Goal: Task Accomplishment & Management: Use online tool/utility

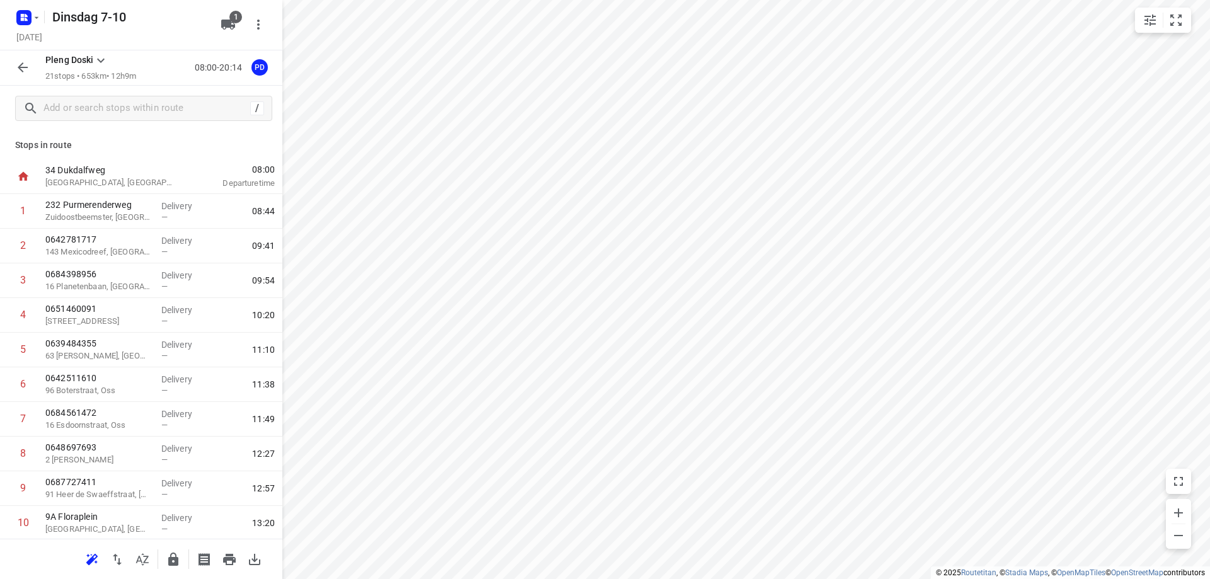
scroll to position [315, 0]
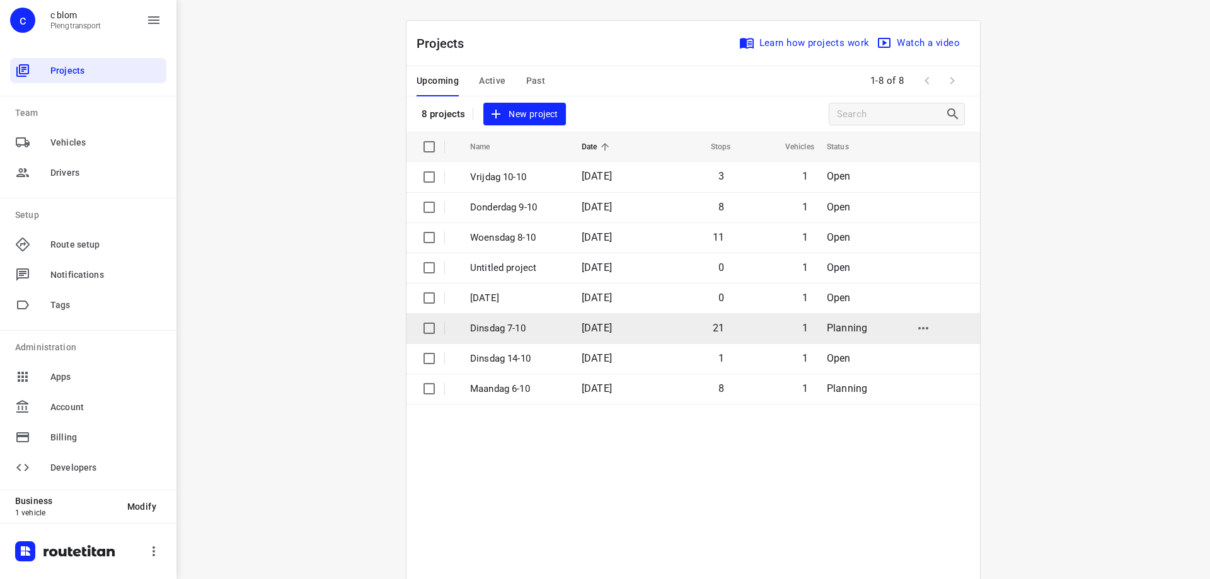
click at [535, 331] on p "Dinsdag 7-10" at bounding box center [516, 328] width 93 height 14
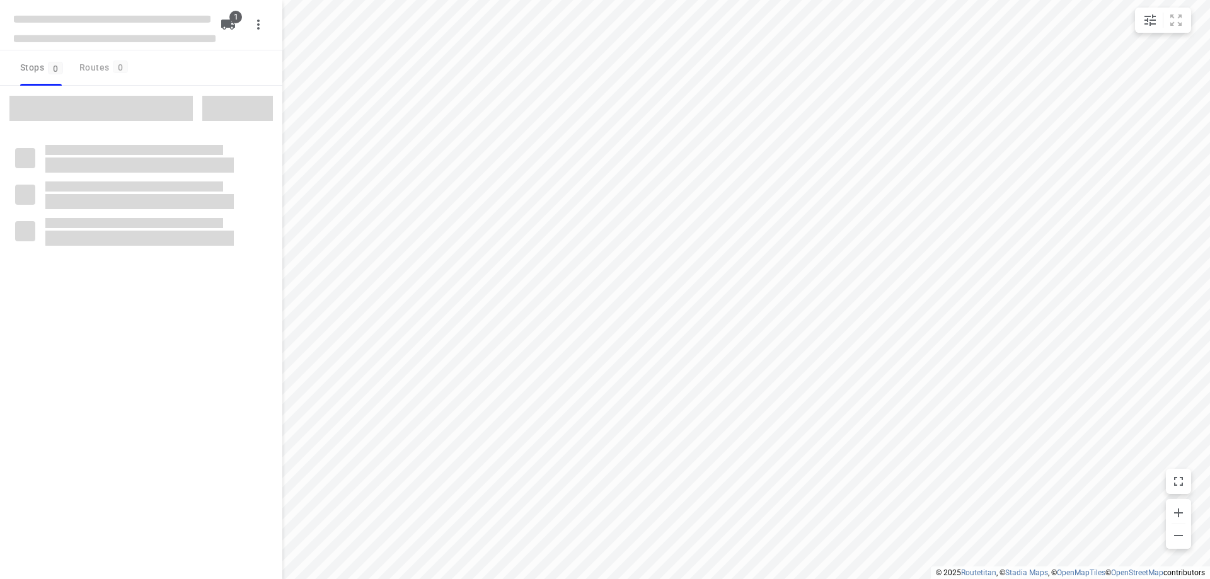
type input "distance"
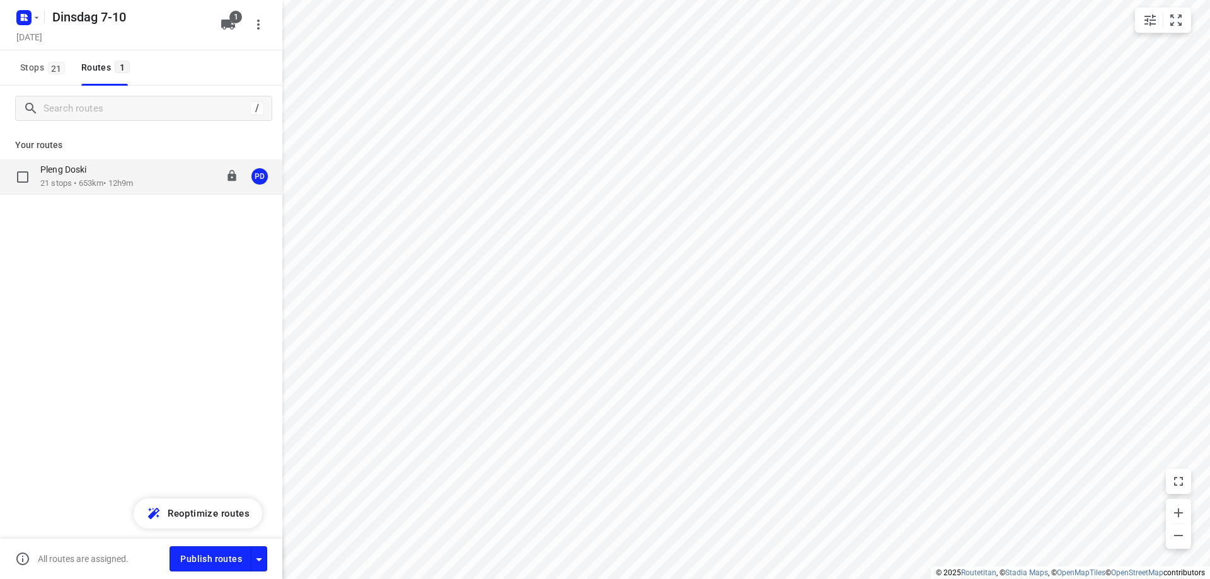
click at [110, 166] on div "Pleng Doski" at bounding box center [86, 171] width 93 height 14
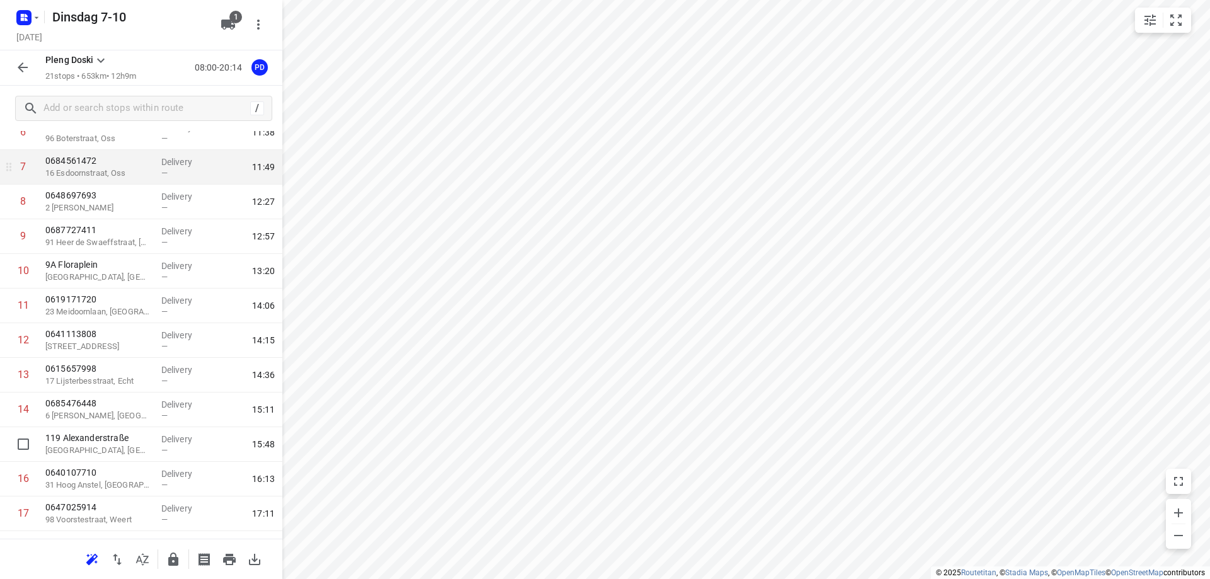
scroll to position [315, 0]
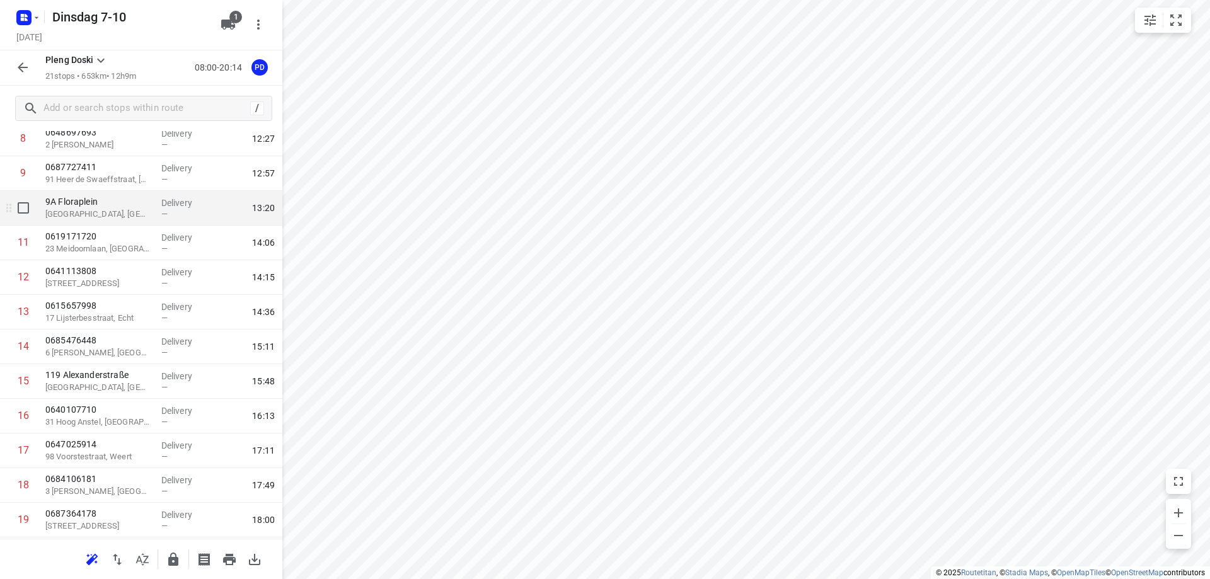
click at [112, 222] on div "9A Floraplein Asten, [GEOGRAPHIC_DATA]" at bounding box center [98, 208] width 116 height 35
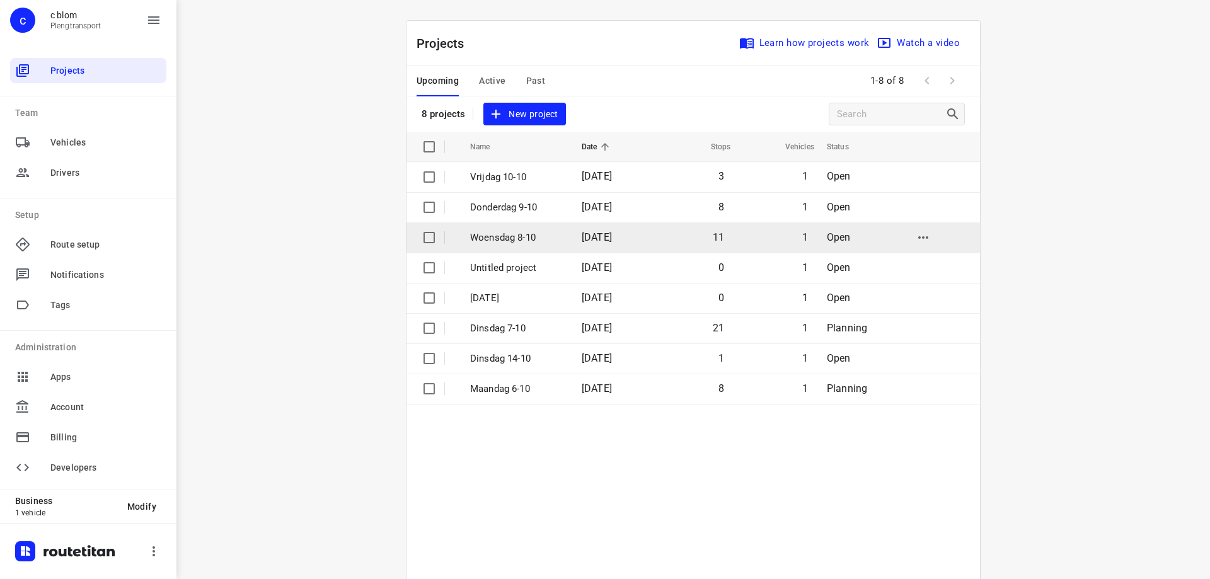
click at [547, 237] on p "Woensdag 8-10" at bounding box center [516, 238] width 93 height 14
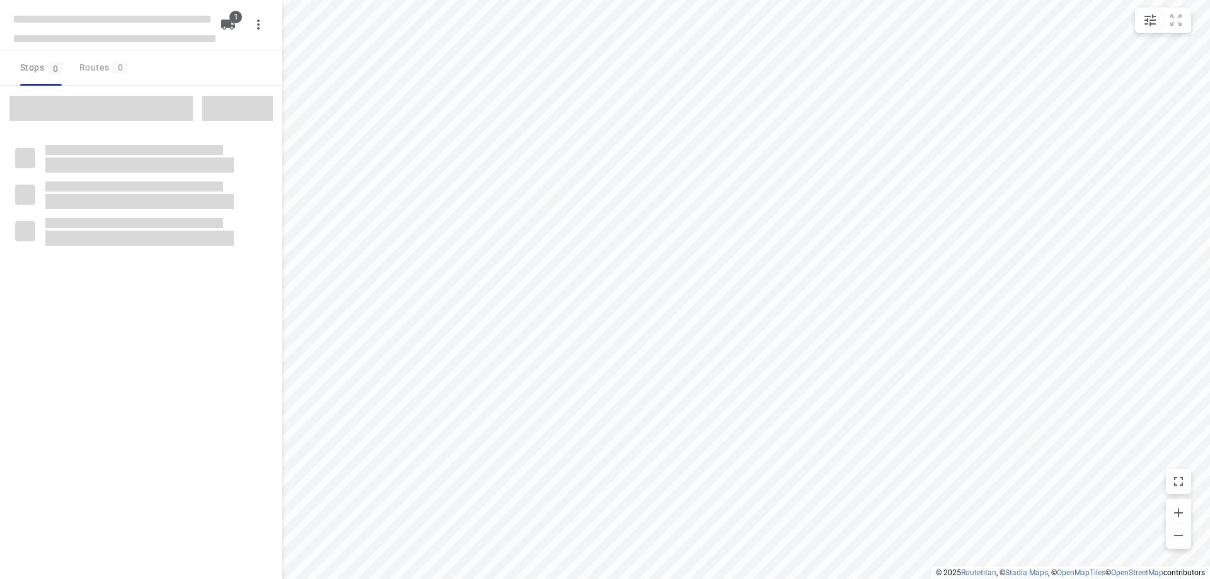
type input "distance"
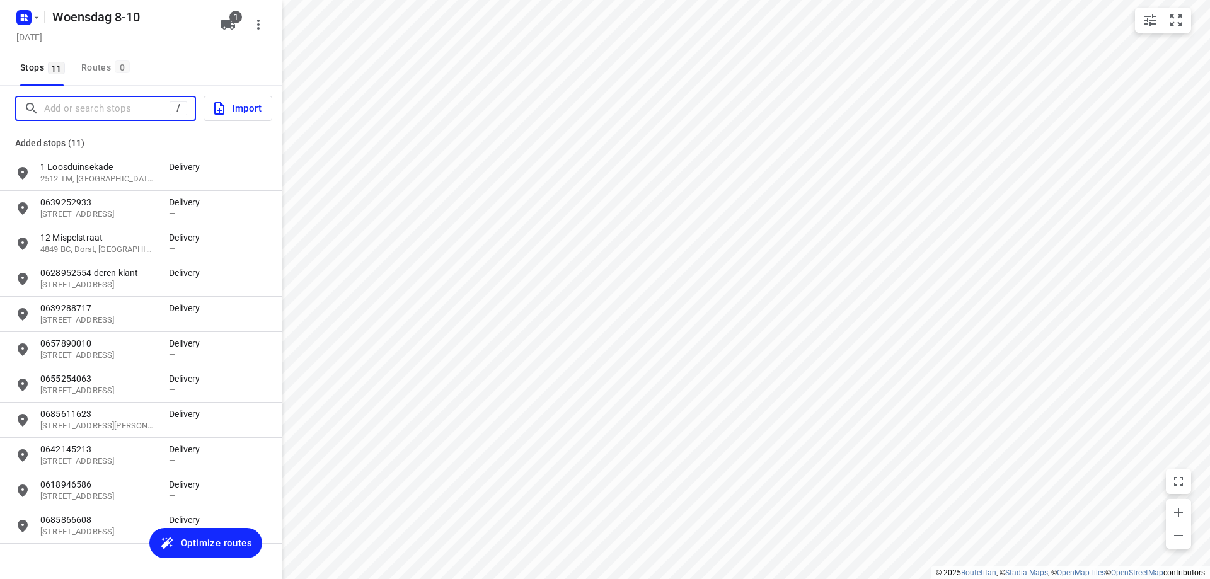
click at [105, 111] on input "Add or search stops" at bounding box center [106, 109] width 125 height 20
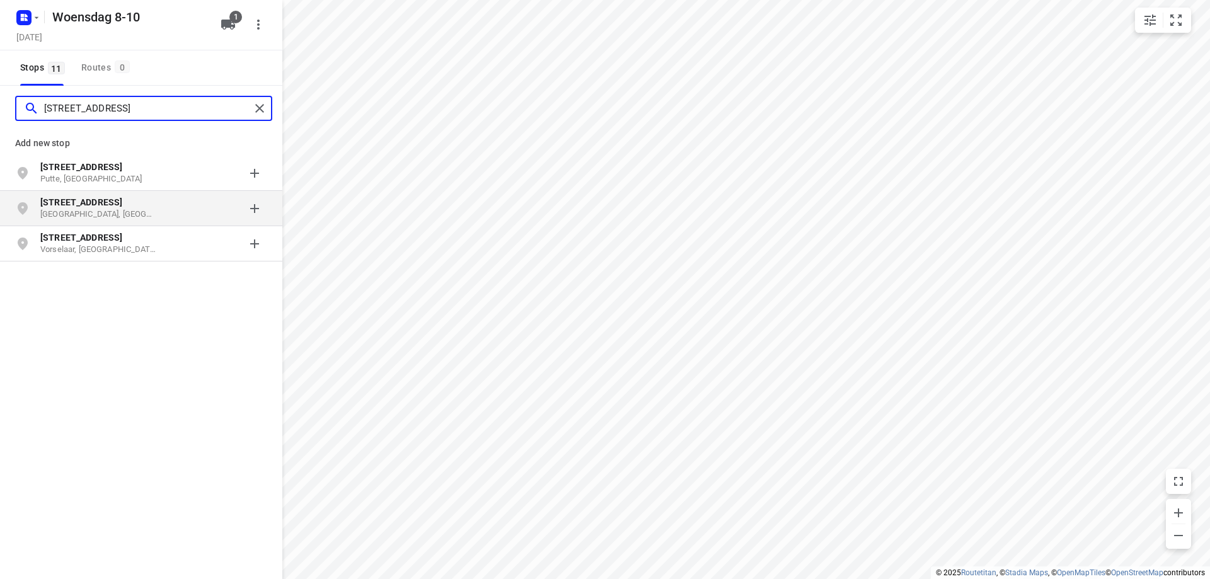
type input "[STREET_ADDRESS]"
click at [168, 206] on p "[STREET_ADDRESS]" at bounding box center [104, 202] width 129 height 13
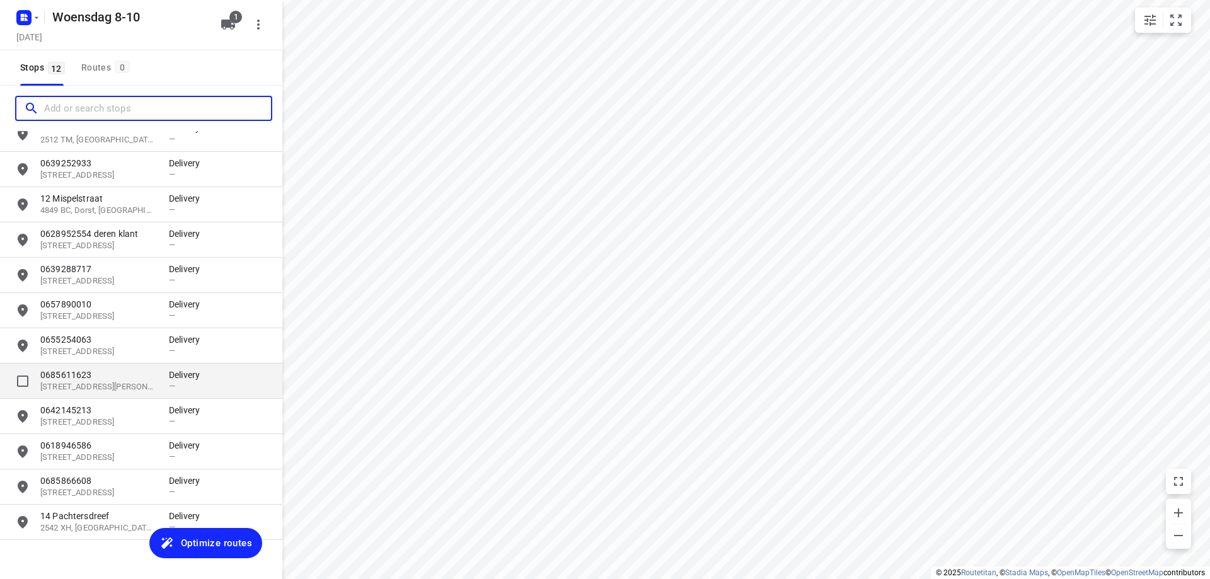
scroll to position [58, 0]
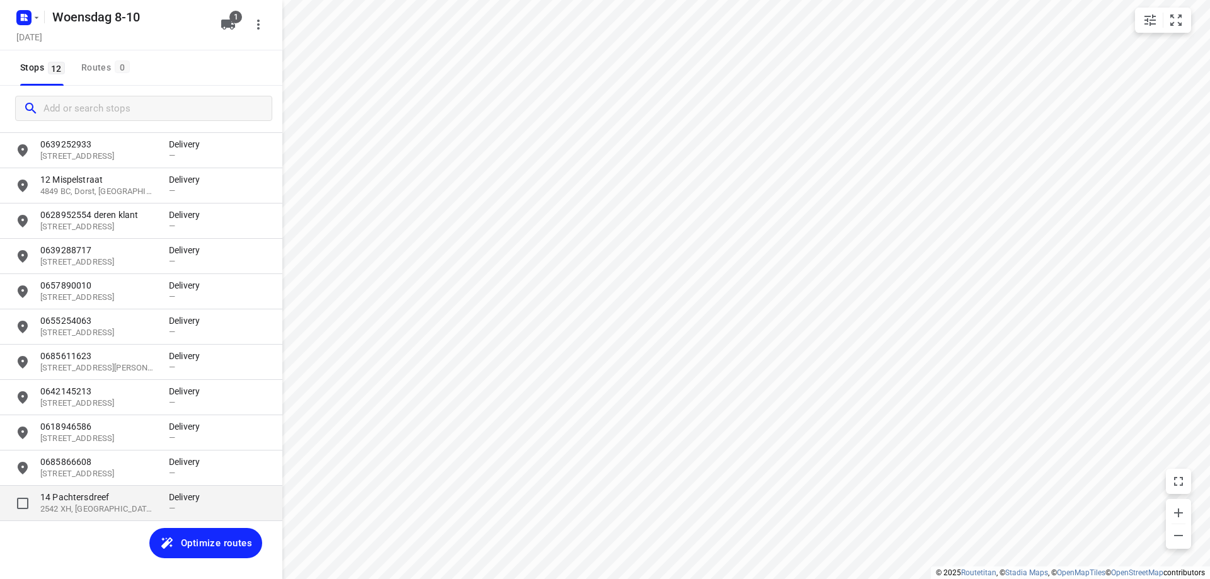
click at [89, 510] on p "2542 XH, [GEOGRAPHIC_DATA], [GEOGRAPHIC_DATA]" at bounding box center [98, 509] width 116 height 12
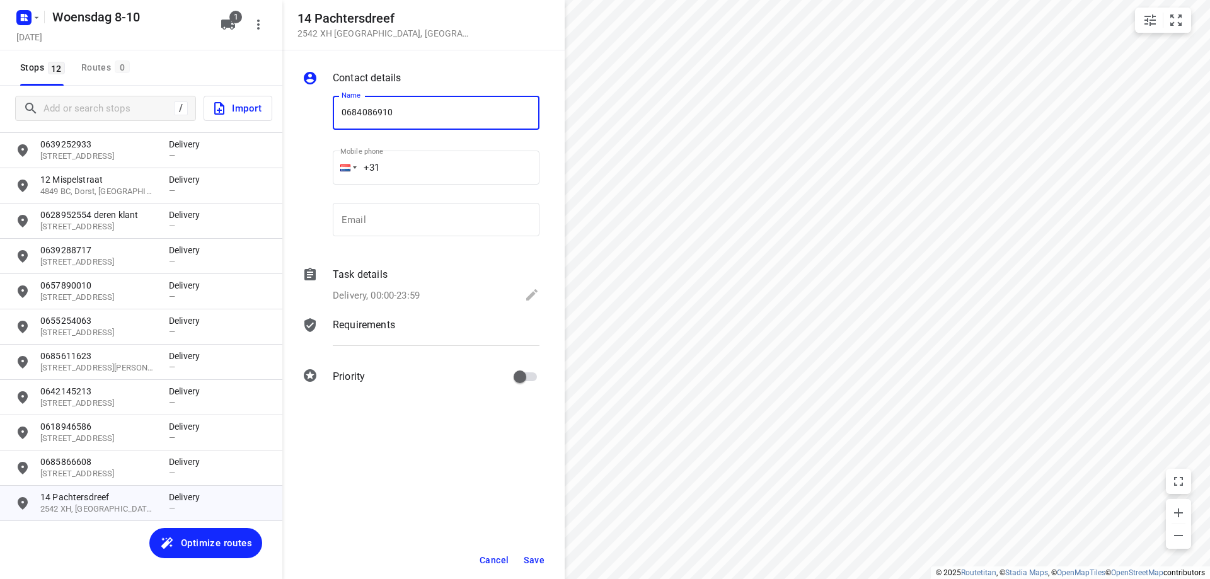
type input "0684086910"
click at [535, 563] on span "Save" at bounding box center [534, 560] width 21 height 10
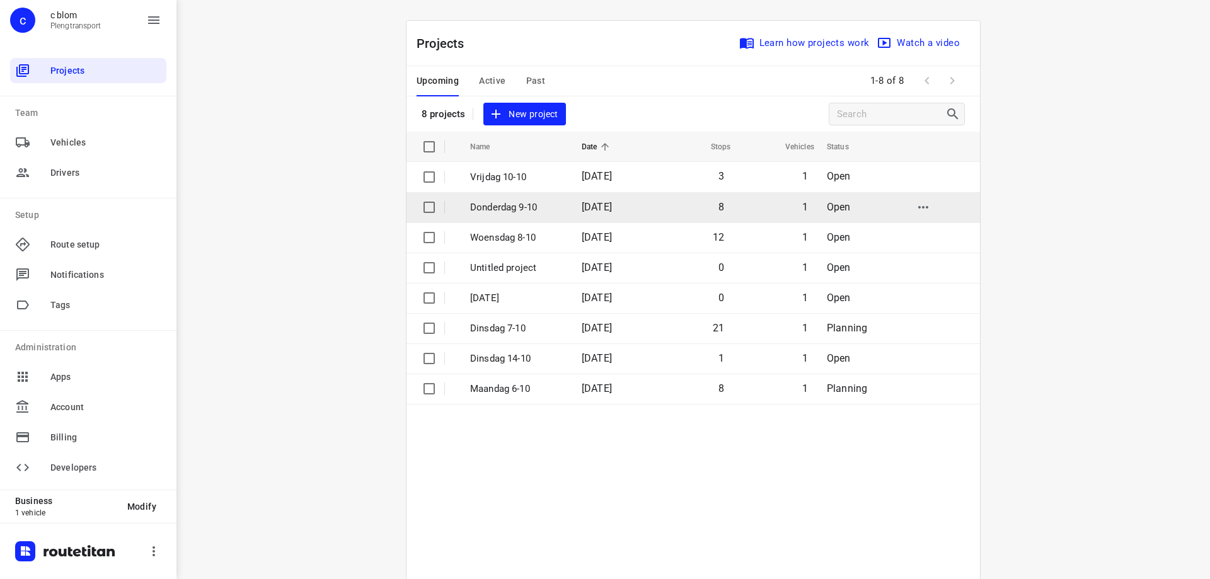
click at [599, 214] on td "[DATE]" at bounding box center [612, 207] width 81 height 30
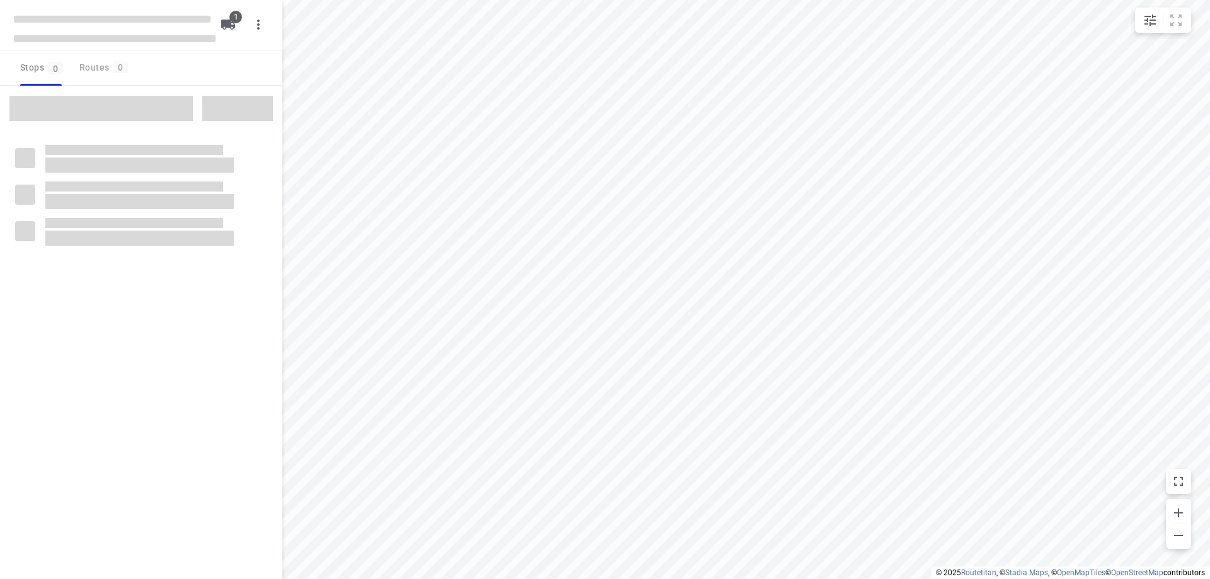
type input "distance"
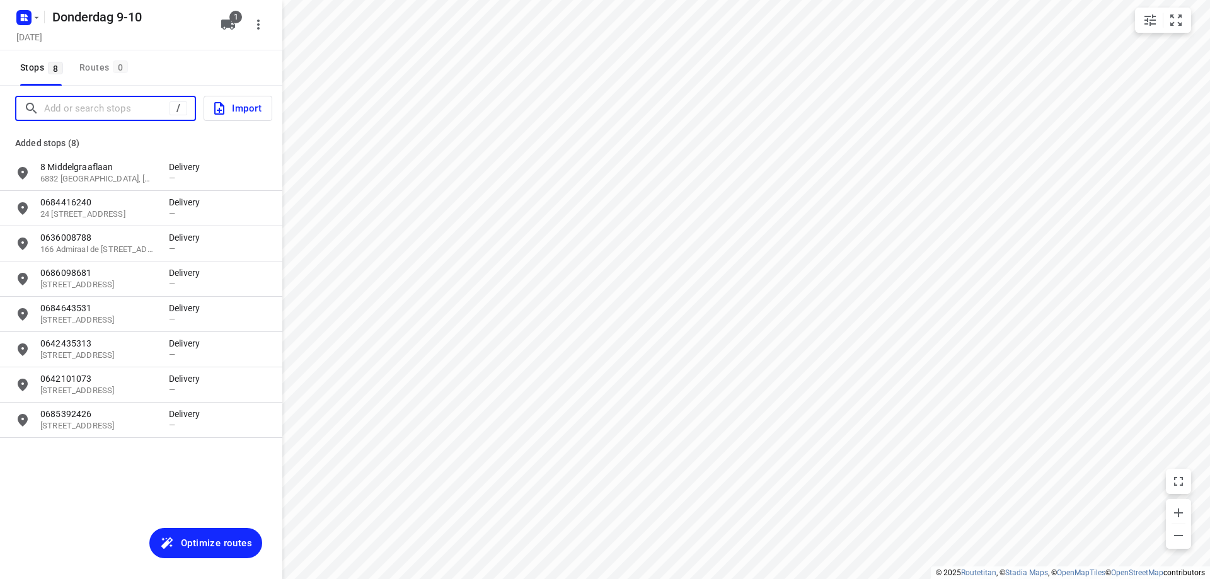
click at [135, 111] on input "Add or search stops" at bounding box center [106, 109] width 125 height 20
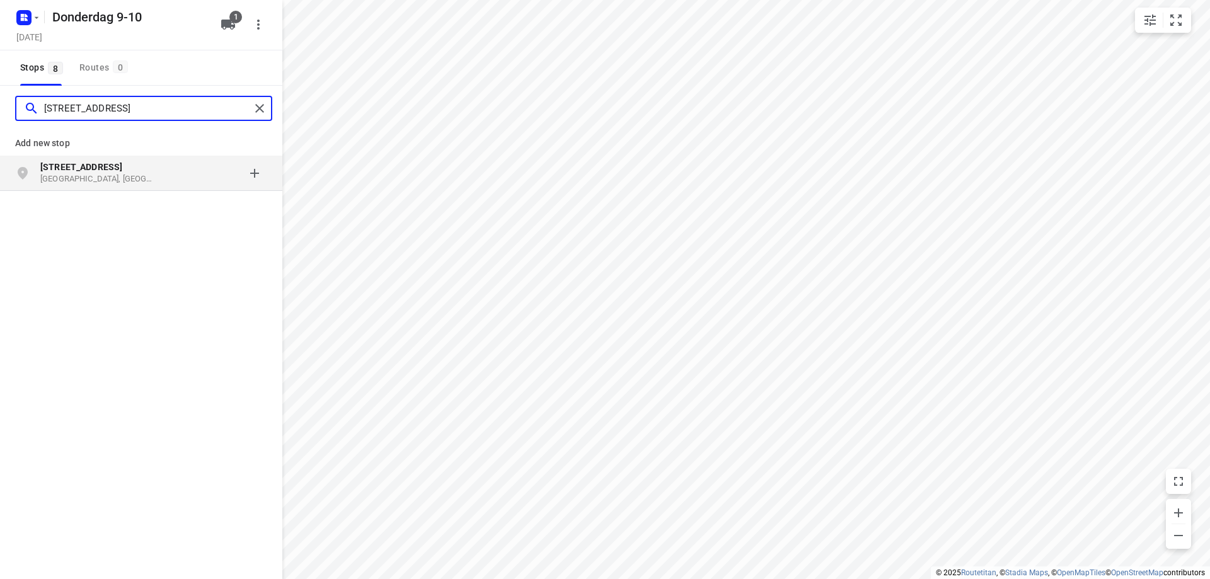
type input "[STREET_ADDRESS]"
click at [62, 173] on p "[GEOGRAPHIC_DATA], [GEOGRAPHIC_DATA]" at bounding box center [98, 179] width 116 height 12
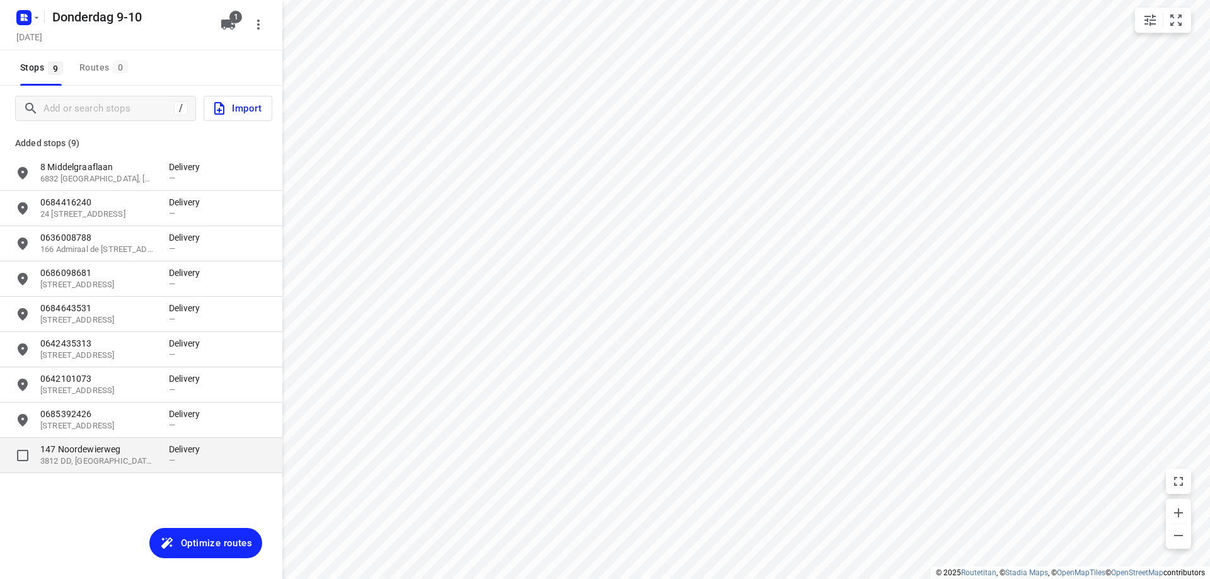
click at [75, 445] on p "147 Noordewierweg" at bounding box center [98, 449] width 116 height 13
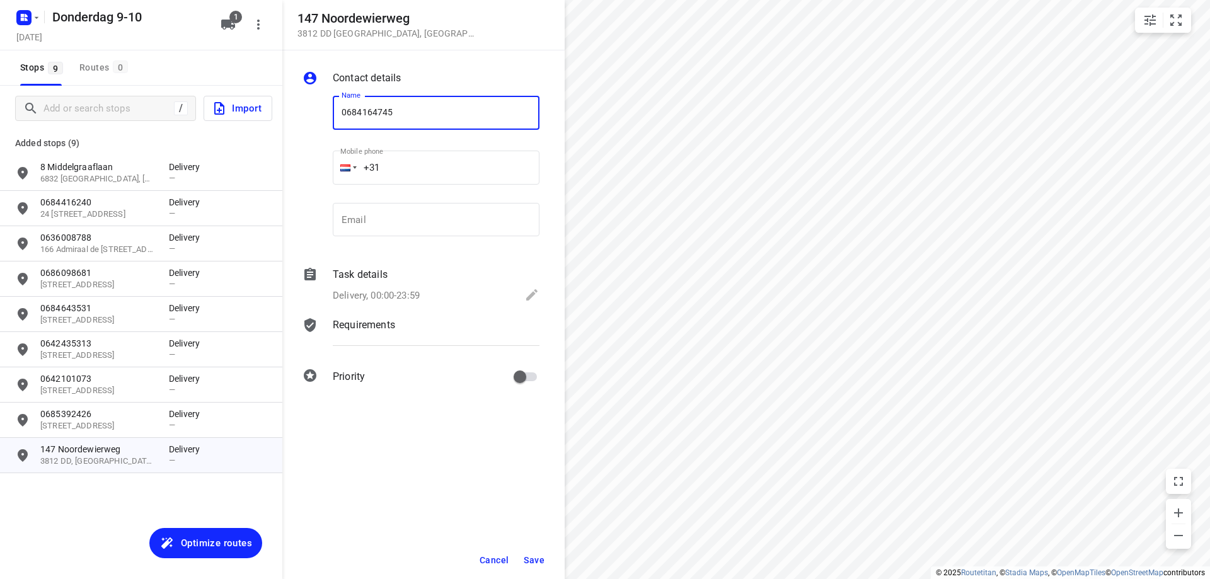
type input "0684164745"
click at [538, 565] on button "Save" at bounding box center [534, 560] width 31 height 23
